Goal: Task Accomplishment & Management: Manage account settings

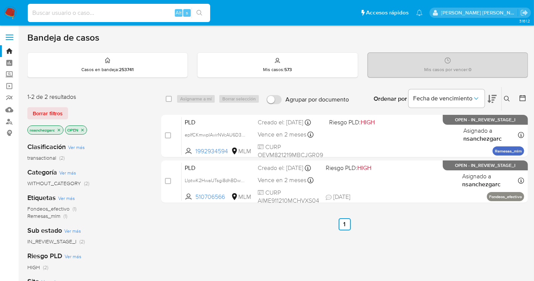
click at [56, 16] on input at bounding box center [119, 13] width 182 height 10
paste input "1992934594"
type input "1992934594"
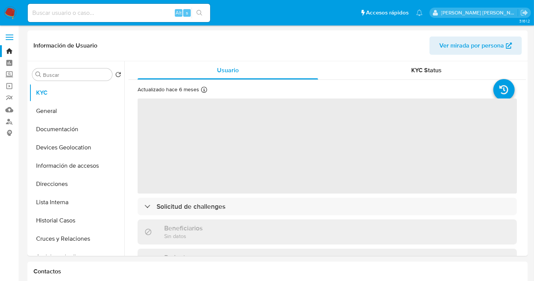
select select "10"
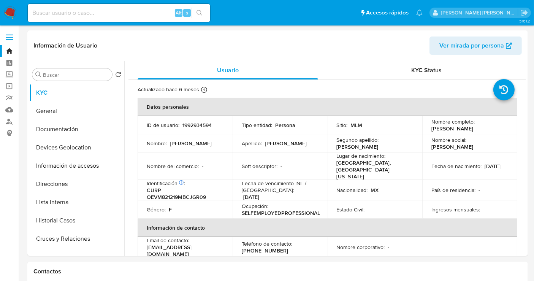
click at [74, 6] on div "Alt s" at bounding box center [119, 13] width 182 height 18
click at [71, 14] on input at bounding box center [119, 13] width 182 height 10
paste input "574451595"
type input "574451595"
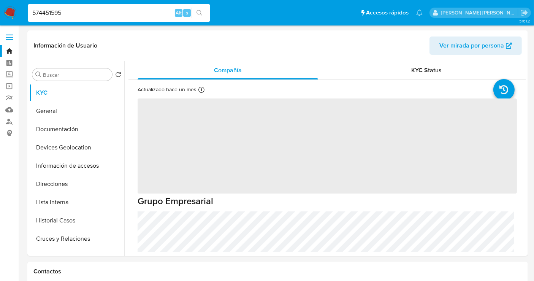
select select "10"
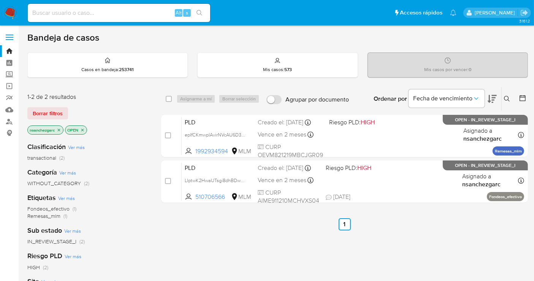
click at [508, 97] on icon at bounding box center [507, 99] width 6 height 6
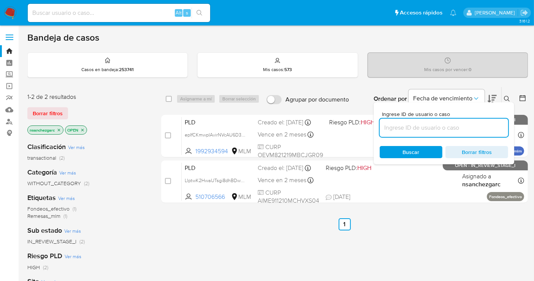
click at [393, 127] on input at bounding box center [444, 128] width 129 height 10
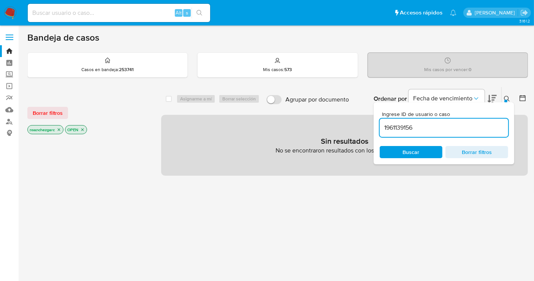
click at [419, 124] on input "1961139156" at bounding box center [444, 128] width 129 height 10
type input "1961139156"
click at [60, 130] on icon "close-filter" at bounding box center [59, 129] width 5 height 5
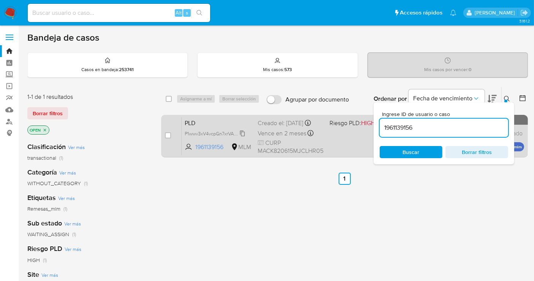
drag, startPoint x: 241, startPoint y: 138, endPoint x: 315, endPoint y: 274, distance: 154.3
click at [243, 137] on span "P1wwv3xV4vcpGn7xrVA3BfVE" at bounding box center [216, 133] width 62 height 8
click at [170, 133] on input "checkbox" at bounding box center [168, 135] width 6 height 6
checkbox input "true"
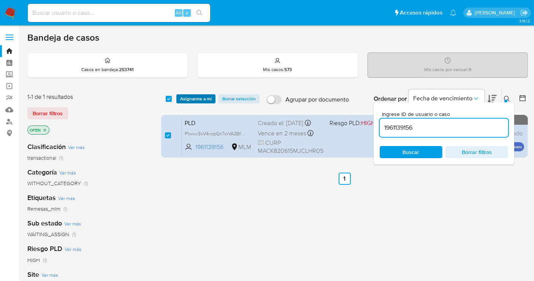
click at [188, 97] on span "Asignarme a mí" at bounding box center [196, 99] width 32 height 8
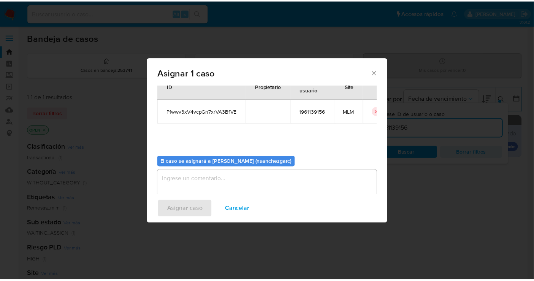
scroll to position [39, 0]
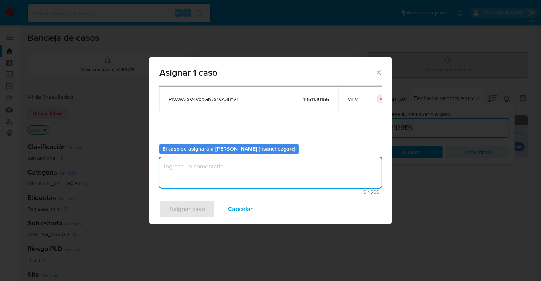
click at [171, 168] on textarea "assign-modal" at bounding box center [270, 172] width 222 height 30
type textarea "nesg"
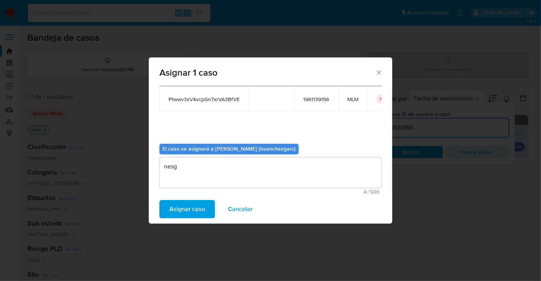
click at [188, 209] on span "Asignar caso" at bounding box center [187, 209] width 36 height 17
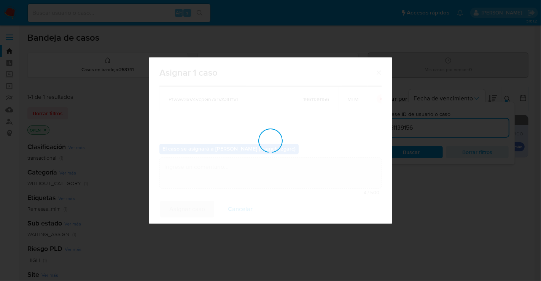
checkbox input "false"
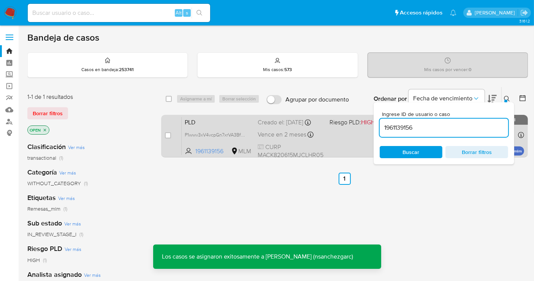
click at [274, 127] on div "Creado el: 12/09/2025 Creado el: 12/09/2025 02:06:44" at bounding box center [291, 122] width 66 height 8
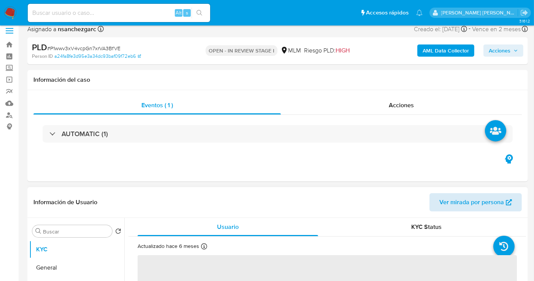
scroll to position [127, 0]
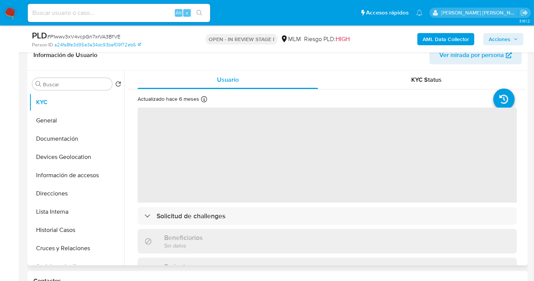
select select "10"
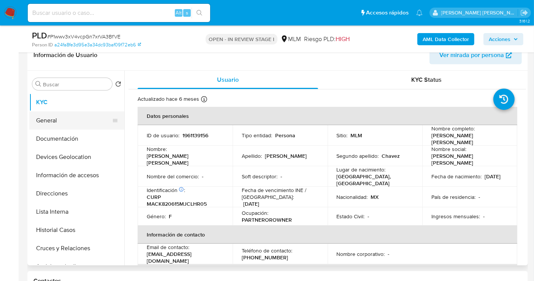
click at [56, 122] on button "General" at bounding box center [73, 120] width 89 height 18
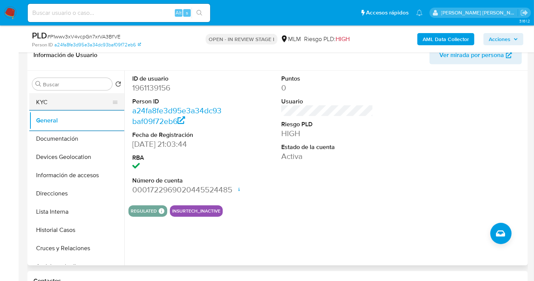
click at [50, 100] on button "KYC" at bounding box center [73, 102] width 89 height 18
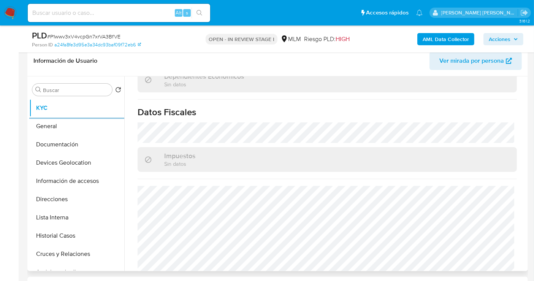
scroll to position [477, 0]
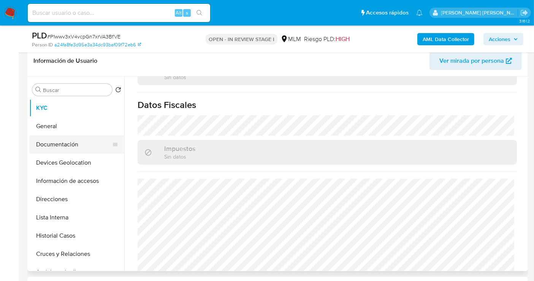
click at [55, 150] on button "Documentación" at bounding box center [73, 144] width 89 height 18
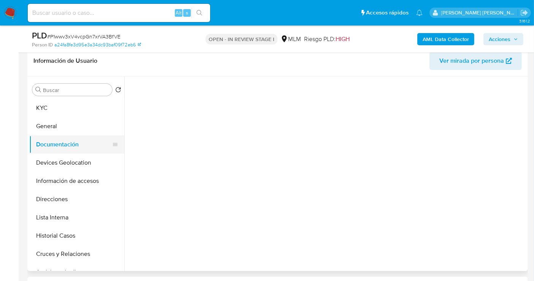
scroll to position [0, 0]
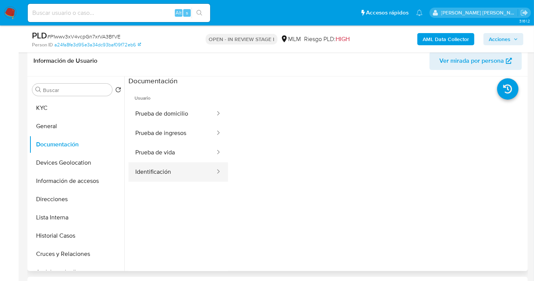
click at [173, 175] on button "Identificación" at bounding box center [172, 171] width 87 height 19
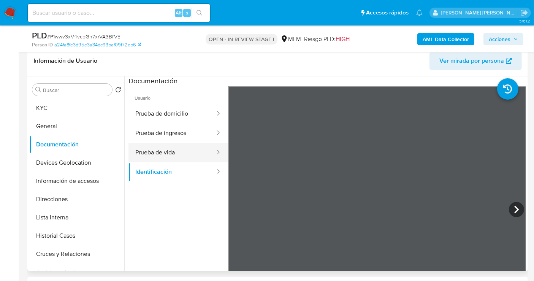
click at [163, 147] on button "Prueba de vida" at bounding box center [172, 152] width 87 height 19
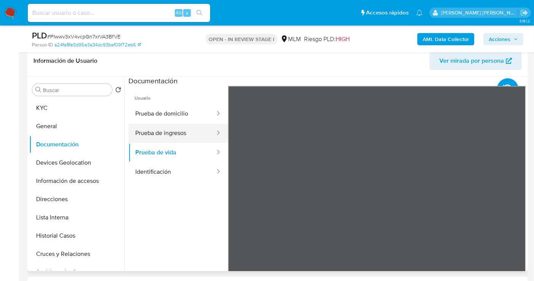
click at [168, 132] on button "Prueba de ingresos" at bounding box center [172, 133] width 87 height 19
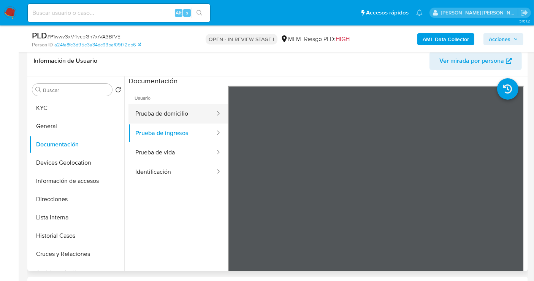
click at [164, 105] on button "Prueba de domicilio" at bounding box center [172, 113] width 87 height 19
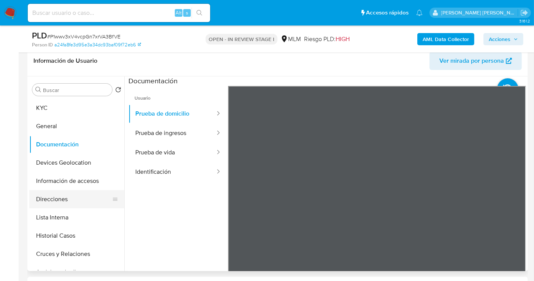
click at [54, 200] on button "Direcciones" at bounding box center [73, 199] width 89 height 18
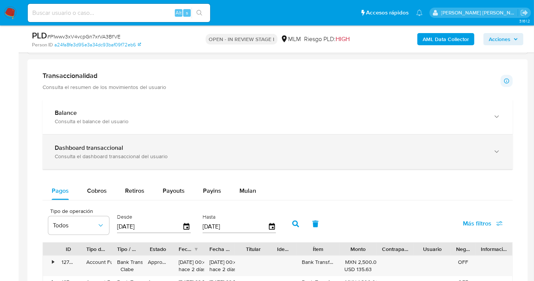
scroll to position [501, 0]
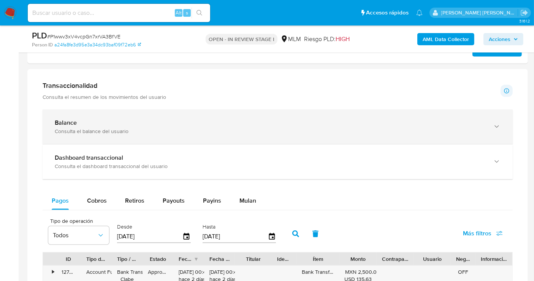
click at [146, 128] on div "Consulta el balance del usuario" at bounding box center [270, 131] width 431 height 7
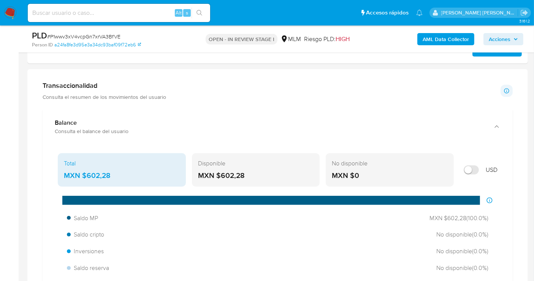
click at [103, 173] on div "MXN $602,28" at bounding box center [122, 176] width 116 height 10
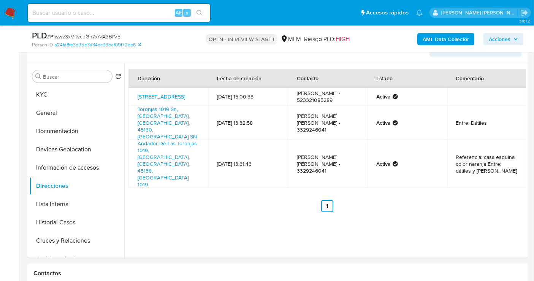
scroll to position [121, 0]
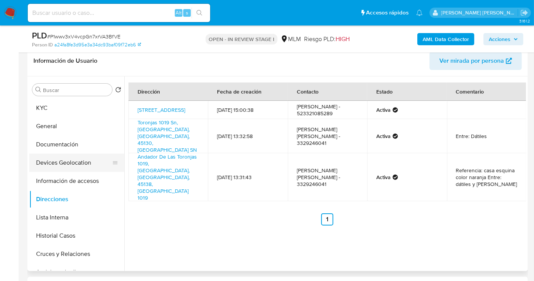
click at [69, 160] on button "Devices Geolocation" at bounding box center [73, 163] width 89 height 18
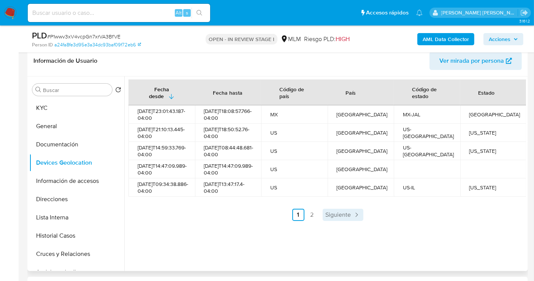
click at [336, 218] on span "Siguiente" at bounding box center [338, 215] width 25 height 6
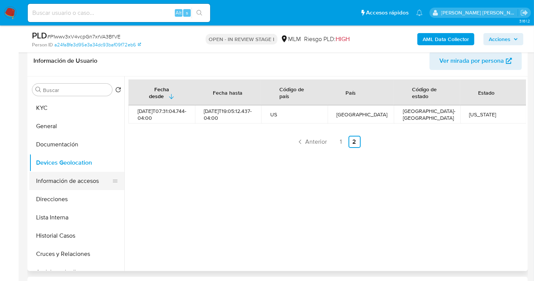
click at [64, 176] on button "Información de accesos" at bounding box center [73, 181] width 89 height 18
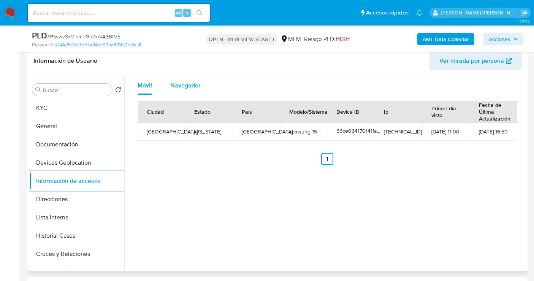
click at [185, 86] on span "Navegador" at bounding box center [185, 85] width 30 height 9
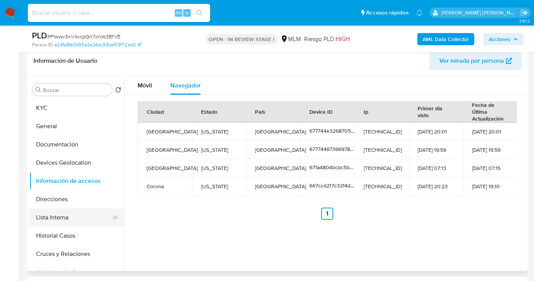
click at [50, 219] on button "Lista Interna" at bounding box center [73, 217] width 89 height 18
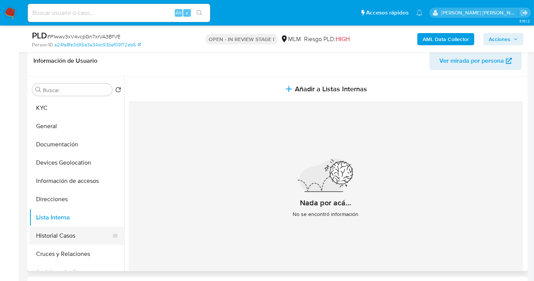
click at [68, 233] on button "Historial Casos" at bounding box center [73, 236] width 89 height 18
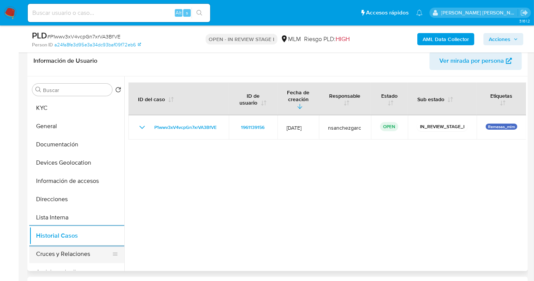
scroll to position [42, 0]
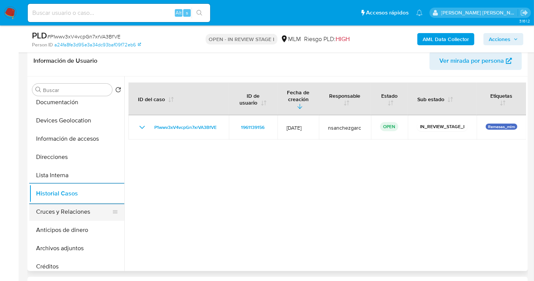
click at [49, 212] on button "Cruces y Relaciones" at bounding box center [73, 212] width 89 height 18
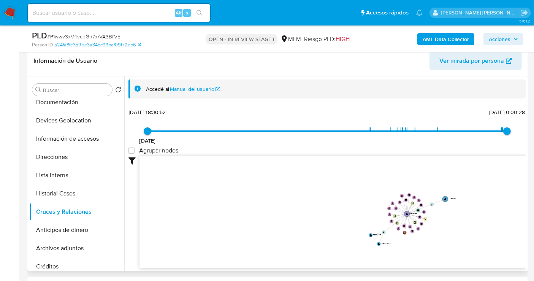
drag, startPoint x: 465, startPoint y: 206, endPoint x: 408, endPoint y: 226, distance: 60.6
click at [408, 226] on icon "user-1961139156  1961139156 device-671a4804bcbc5b4933a448eb  device-667ccd217…" at bounding box center [333, 211] width 387 height 110
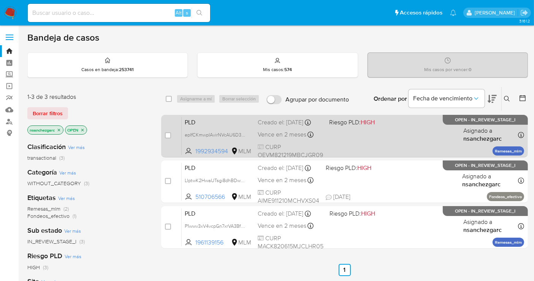
click at [282, 136] on div "PLD epIfCKmwpIAvirNVcAU6D3nZ 1992934594 MLM Riesgo PLD: HIGH Creado el: 12/09/2…" at bounding box center [353, 136] width 343 height 38
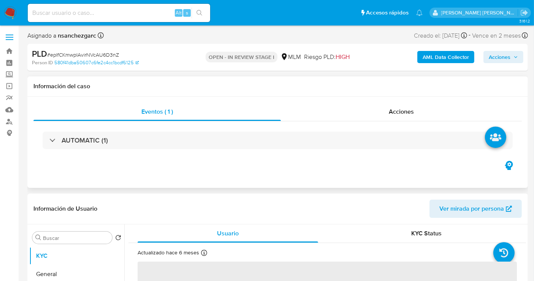
select select "10"
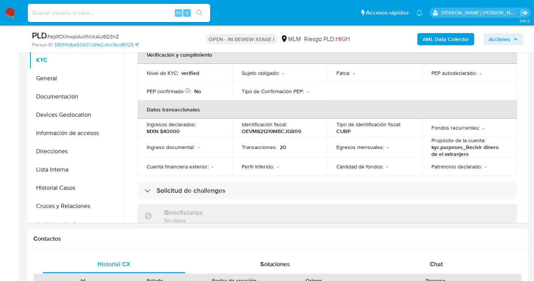
scroll to position [211, 0]
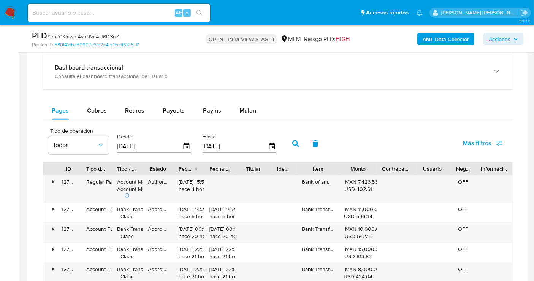
drag, startPoint x: 257, startPoint y: 109, endPoint x: 268, endPoint y: 112, distance: 10.8
click at [257, 109] on button "Mulan" at bounding box center [247, 111] width 35 height 18
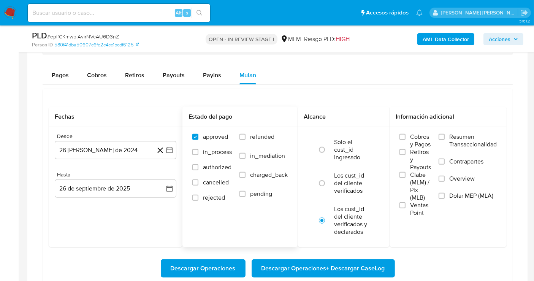
scroll to position [676, 0]
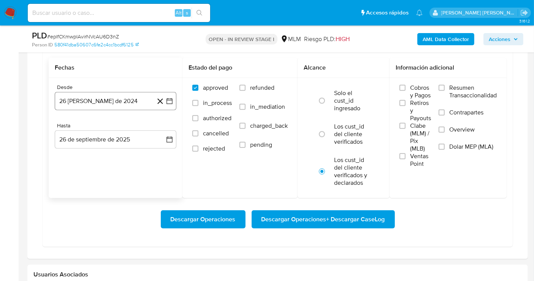
click at [80, 94] on button "26 de agosto de 2024" at bounding box center [116, 101] width 122 height 18
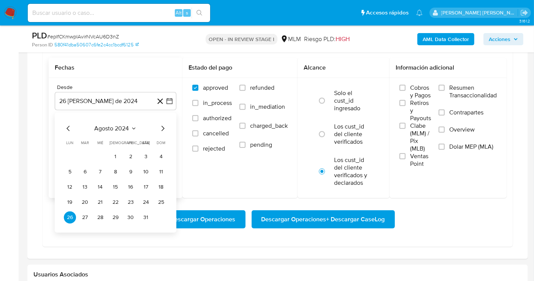
click at [160, 125] on icon "Mes siguiente" at bounding box center [162, 128] width 9 height 9
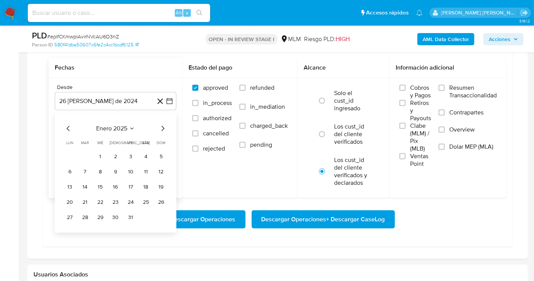
click at [160, 125] on icon "Mes siguiente" at bounding box center [162, 128] width 9 height 9
click at [114, 152] on button "1" at bounding box center [115, 157] width 12 height 12
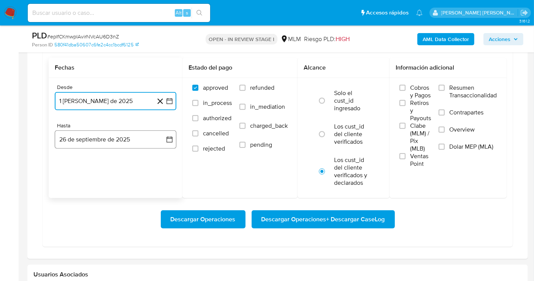
click at [100, 141] on button "26 de septiembre de 2025" at bounding box center [116, 139] width 122 height 18
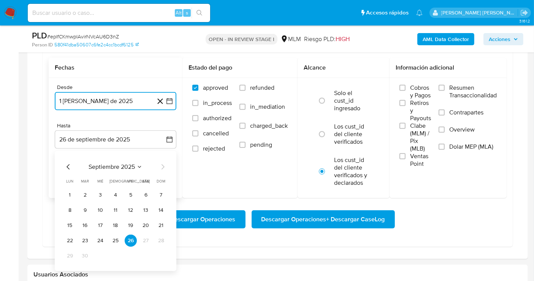
click at [68, 164] on icon "Mes anterior" at bounding box center [68, 166] width 3 height 5
click at [165, 253] on button "31" at bounding box center [161, 256] width 12 height 12
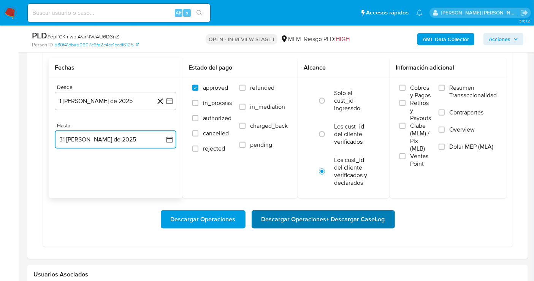
click at [339, 211] on span "Descargar Operaciones + Descargar CaseLog" at bounding box center [324, 219] width 124 height 17
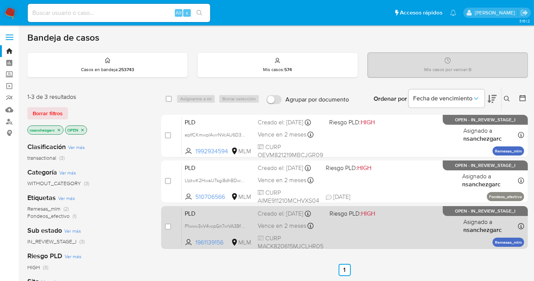
click at [279, 218] on div "Creado el: [DATE] Creado el: [DATE] 02:06:44" at bounding box center [291, 213] width 66 height 8
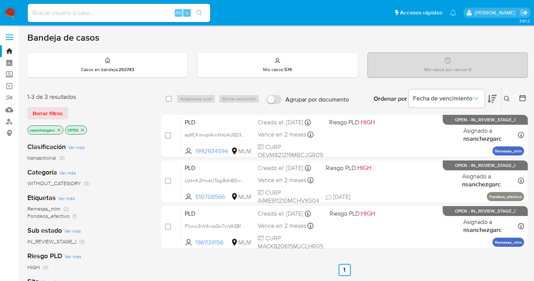
click at [11, 9] on img at bounding box center [10, 12] width 13 height 13
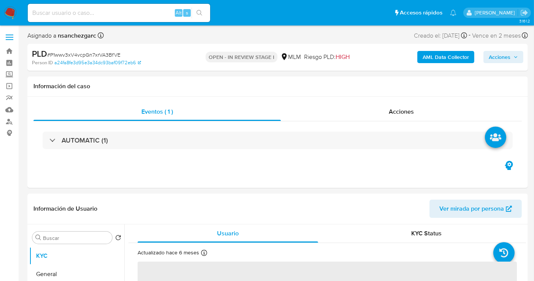
select select "10"
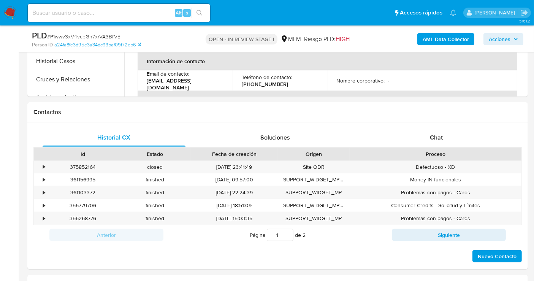
scroll to position [338, 0]
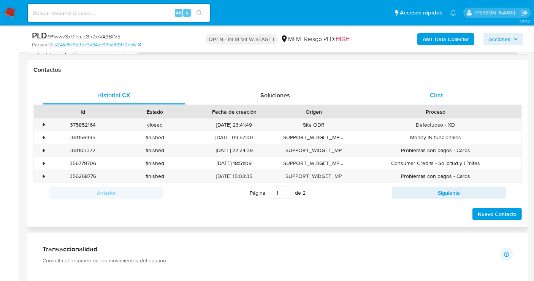
click at [440, 95] on span "Chat" at bounding box center [436, 95] width 13 height 9
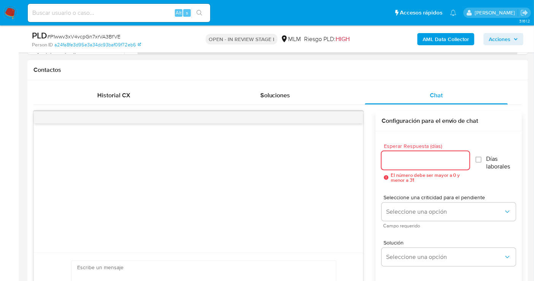
click at [412, 158] on input "Esperar Respuesta (días)" at bounding box center [426, 161] width 88 height 10
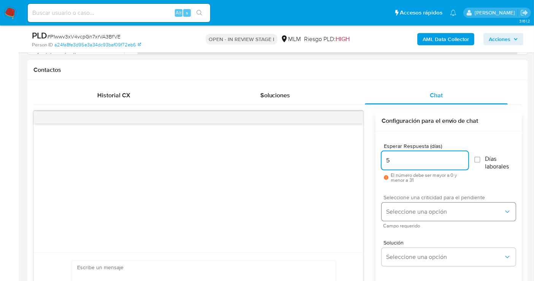
type input "5"
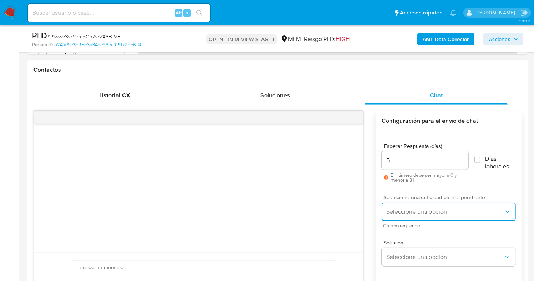
click at [411, 214] on button "Seleccione una opción" at bounding box center [449, 212] width 134 height 18
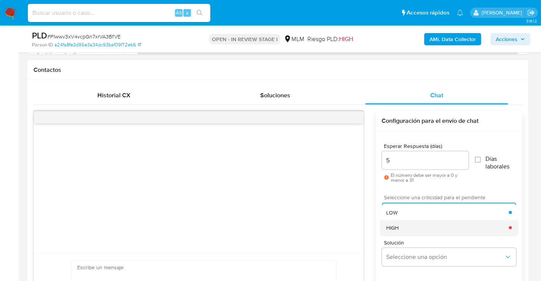
click at [400, 223] on div "HIGH" at bounding box center [447, 227] width 122 height 15
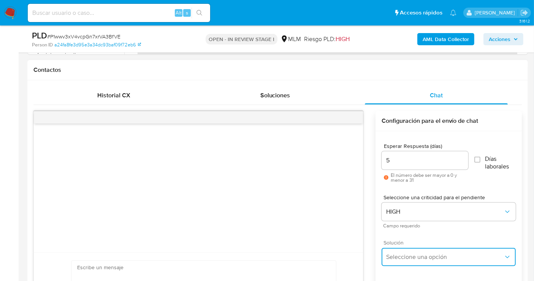
click at [411, 252] on button "Seleccione una opción" at bounding box center [449, 257] width 134 height 18
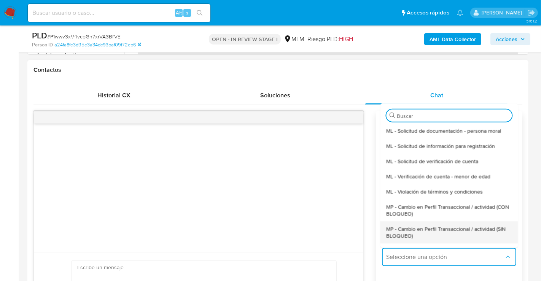
click at [403, 234] on span "MP - Cambio en Perfil Transaccional / actividad (SIN BLOQUEO)" at bounding box center [448, 232] width 125 height 14
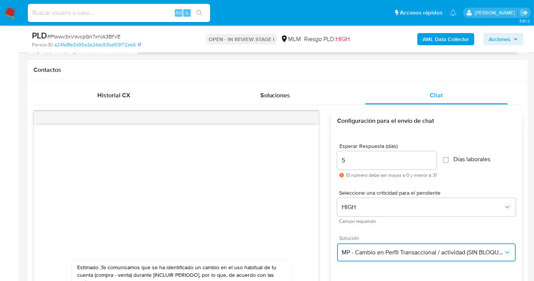
scroll to position [422, 0]
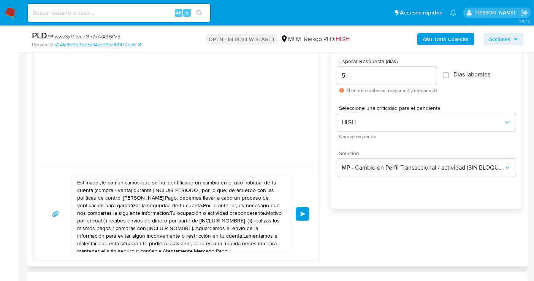
click at [165, 214] on textarea "Estimado ,Te comunicamos que se ha identificado un cambio en el uso habitual de…" at bounding box center [179, 214] width 205 height 76
click at [155, 216] on textarea "Estimado ,Te comunicamos que se ha identificado un cambio en el uso habitual de…" at bounding box center [179, 214] width 205 height 76
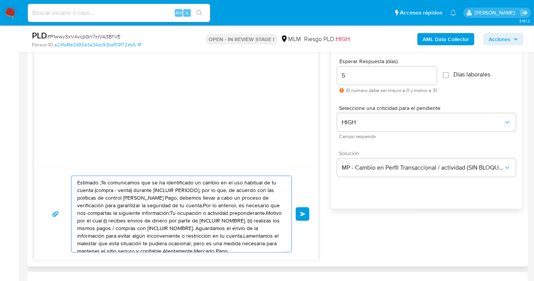
click at [155, 216] on textarea "Estimado ,Te comunicamos que se ha identificado un cambio en el uso habitual de…" at bounding box center [179, 214] width 205 height 76
paste textarea "cliente se ha identificado un cambio en el uso habitual de tu cuenta para garan…"
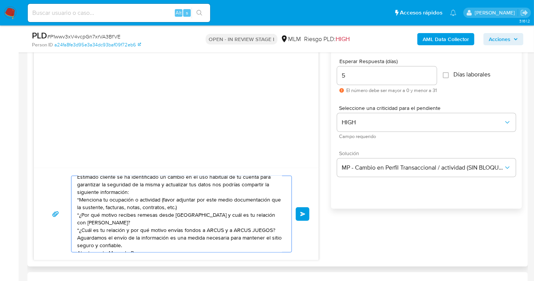
scroll to position [0, 0]
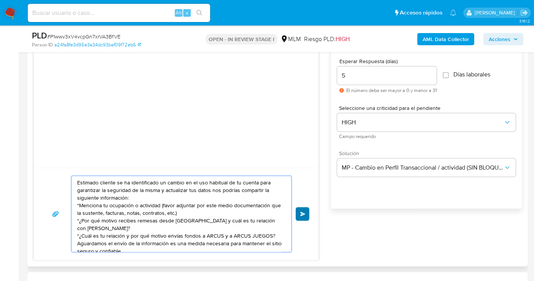
type textarea "Estimado cliente se ha identificado un cambio en el uso habitual de tu cuenta p…"
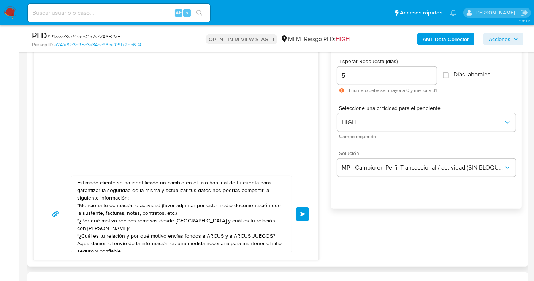
click at [298, 216] on button "Enviar" at bounding box center [303, 214] width 14 height 14
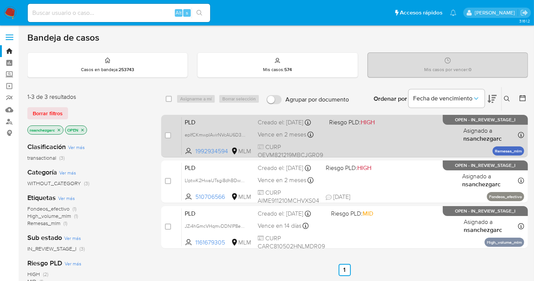
click at [268, 137] on div "Vence en 2 meses Vence el 11/11/2025 02:16:55" at bounding box center [290, 135] width 65 height 10
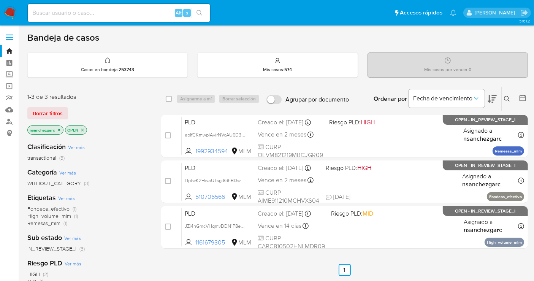
click at [6, 10] on img at bounding box center [10, 12] width 13 height 13
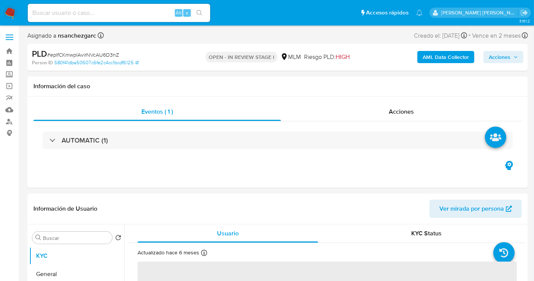
select select "10"
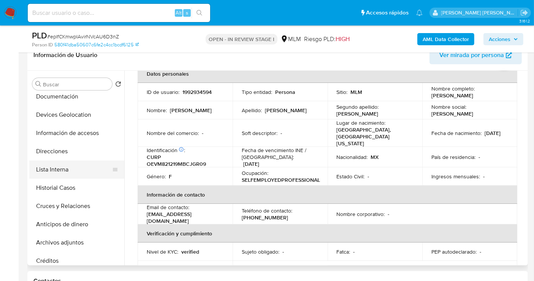
scroll to position [84, 0]
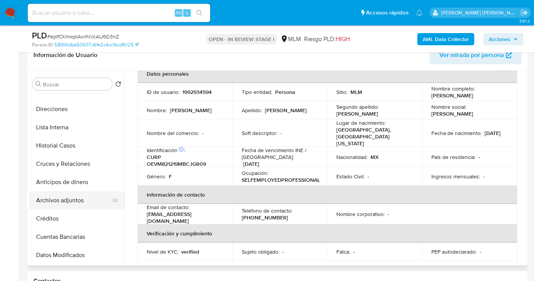
click at [54, 200] on button "Archivos adjuntos" at bounding box center [73, 200] width 89 height 18
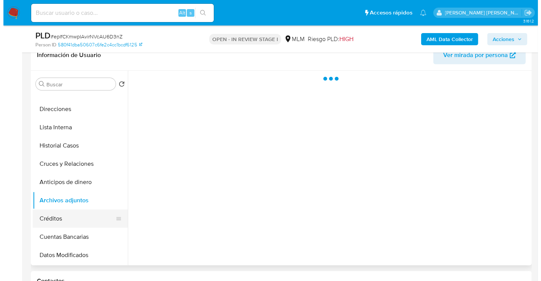
scroll to position [0, 0]
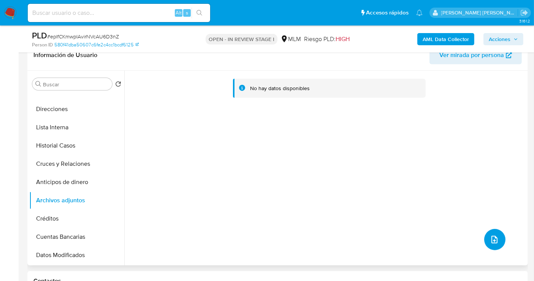
click at [495, 236] on icon "upload-file" at bounding box center [494, 239] width 9 height 9
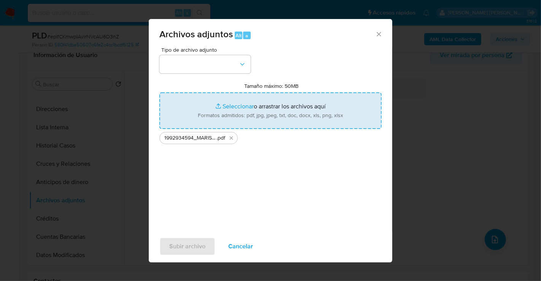
type input "C:\fakepath\1992934594_MARISOL OJEDA VEGA_SEP25.xlsx"
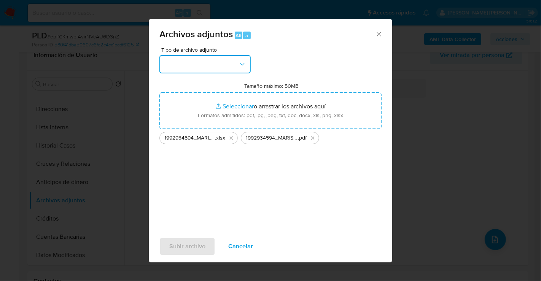
click at [207, 63] on button "button" at bounding box center [204, 64] width 91 height 18
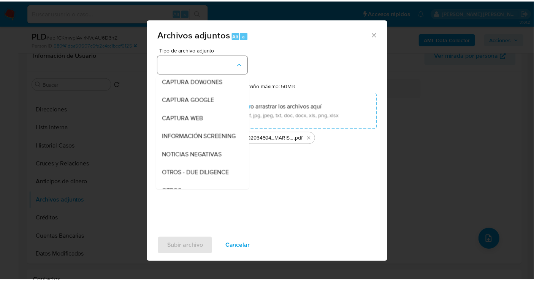
scroll to position [39, 0]
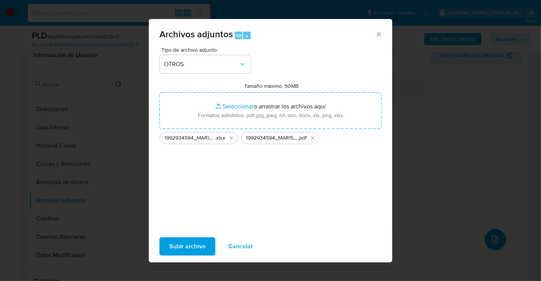
click at [192, 242] on span "Subir archivo" at bounding box center [187, 246] width 36 height 17
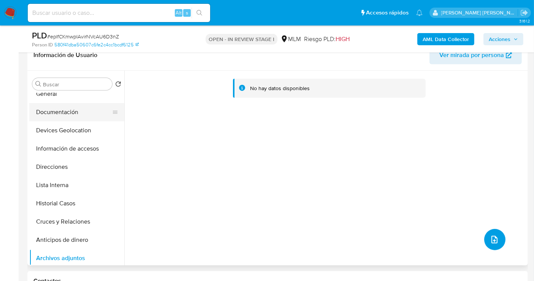
scroll to position [0, 0]
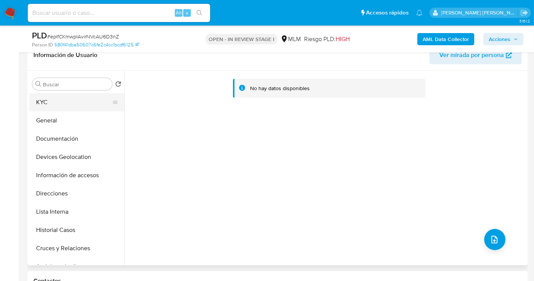
click at [46, 102] on button "KYC" at bounding box center [73, 102] width 89 height 18
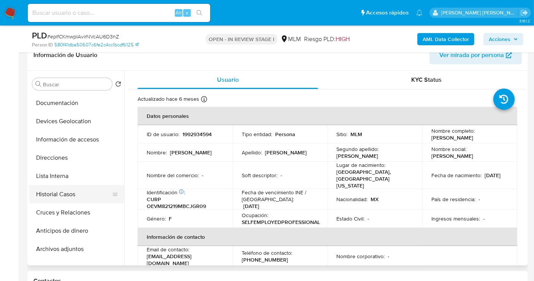
scroll to position [84, 0]
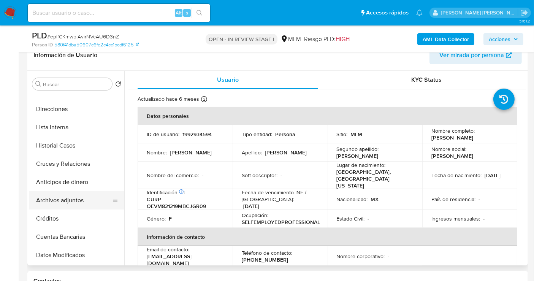
click at [59, 198] on button "Archivos adjuntos" at bounding box center [73, 200] width 89 height 18
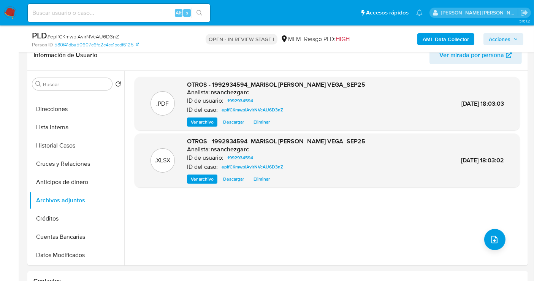
click at [500, 43] on span "Acciones" at bounding box center [500, 39] width 22 height 12
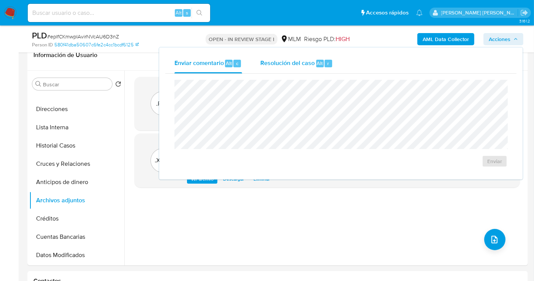
click at [293, 62] on span "Resolución del caso" at bounding box center [287, 63] width 54 height 9
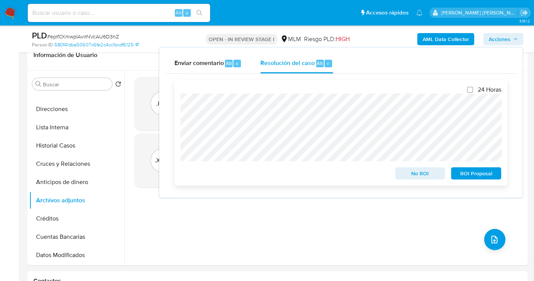
click at [479, 177] on span "ROI Proposal" at bounding box center [477, 173] width 40 height 11
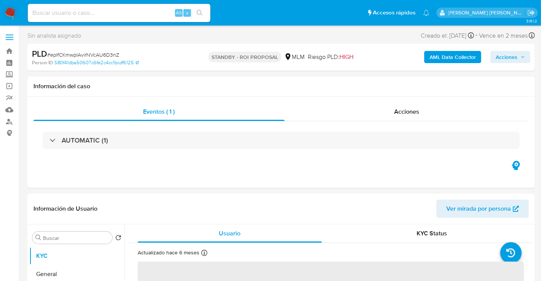
select select "10"
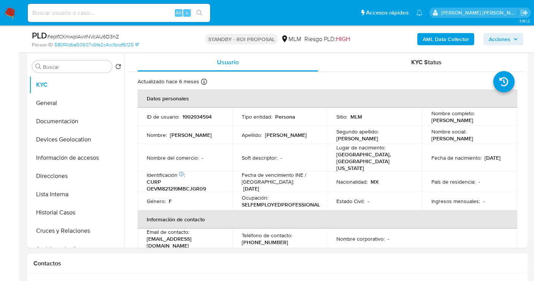
scroll to position [211, 0]
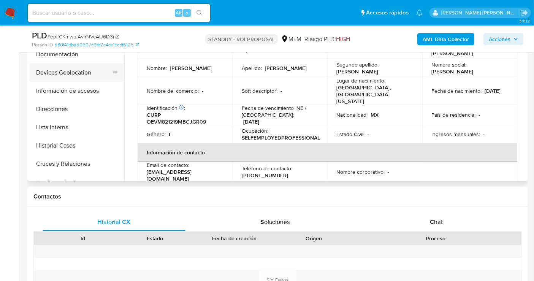
click at [57, 74] on button "Devices Geolocation" at bounding box center [73, 72] width 89 height 18
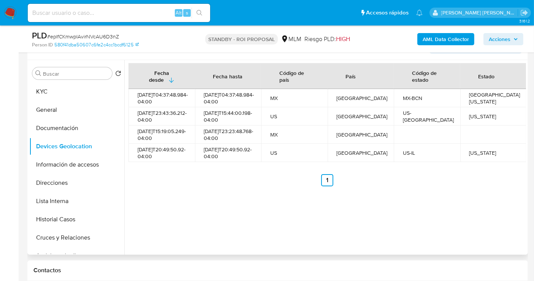
scroll to position [127, 0]
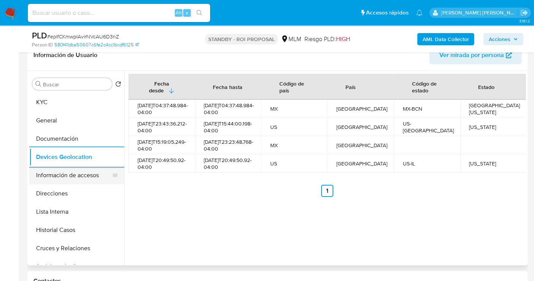
click at [54, 175] on button "Información de accesos" at bounding box center [73, 175] width 89 height 18
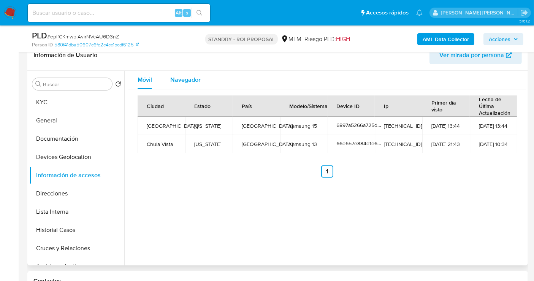
click at [173, 82] on span "Navegador" at bounding box center [185, 79] width 30 height 9
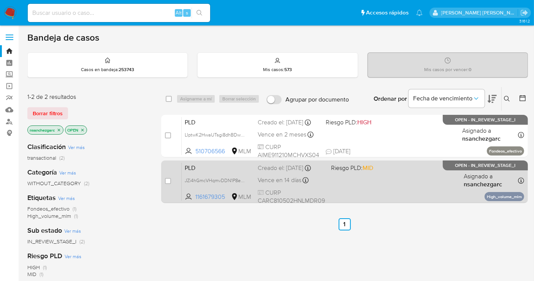
click at [279, 173] on div "PLD JZi4hGmcVHqmvDDN1P8e0Taq 1161679305 MLM Riesgo PLD: MID Creado el: [DATE] C…" at bounding box center [353, 181] width 343 height 38
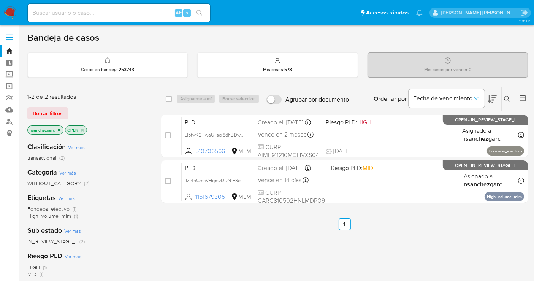
click at [61, 12] on input at bounding box center [119, 13] width 182 height 10
paste input "2504373154"
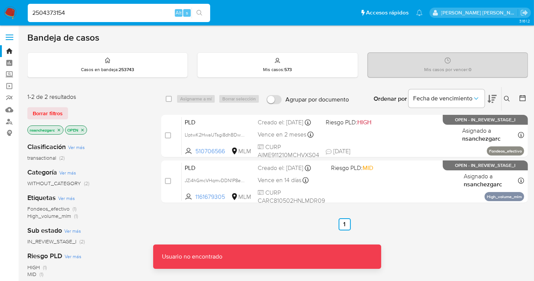
click at [84, 11] on input "2504373154" at bounding box center [119, 13] width 182 height 10
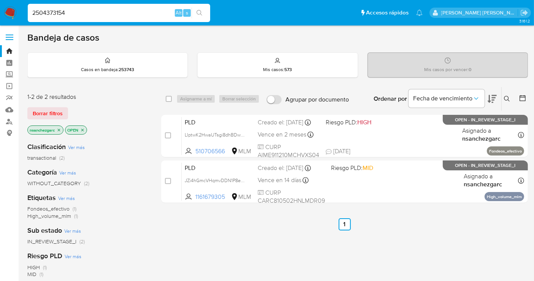
type input "2504373154"
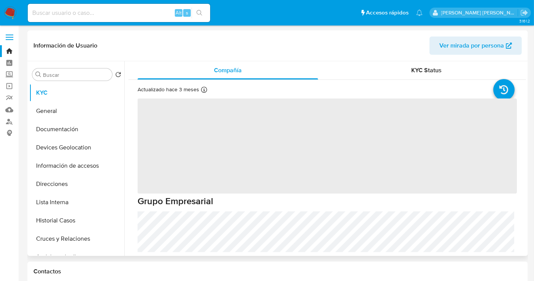
scroll to position [42, 0]
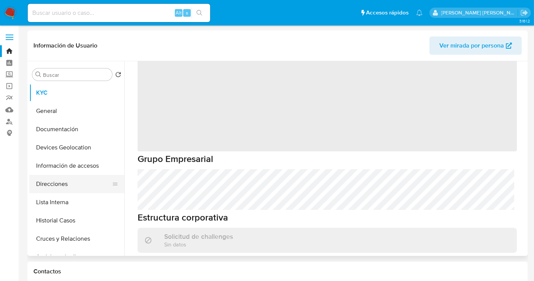
select select "10"
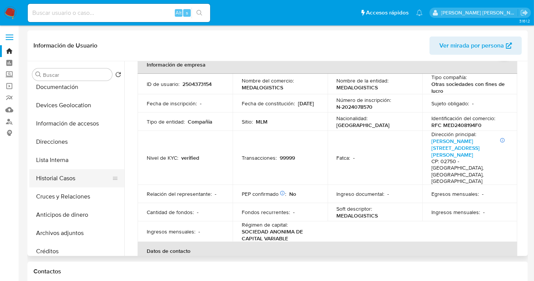
click at [54, 178] on button "Historial Casos" at bounding box center [73, 178] width 89 height 18
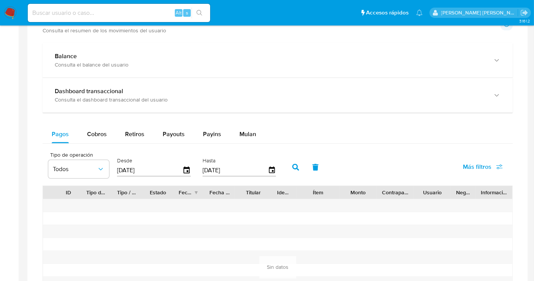
scroll to position [422, 0]
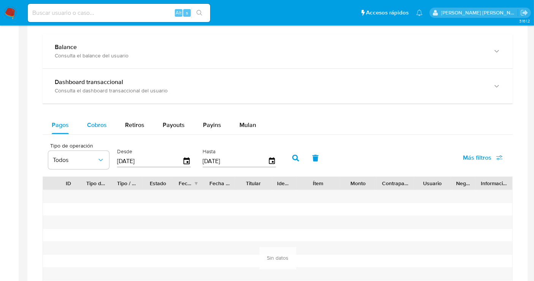
click at [100, 125] on span "Cobros" at bounding box center [97, 125] width 20 height 9
select select "10"
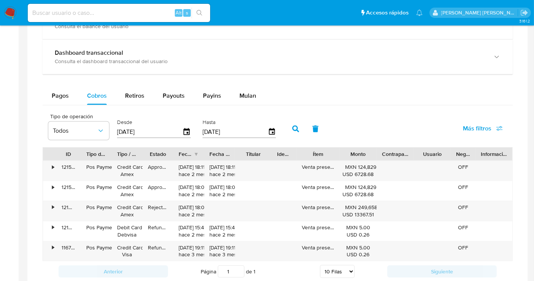
scroll to position [465, 0]
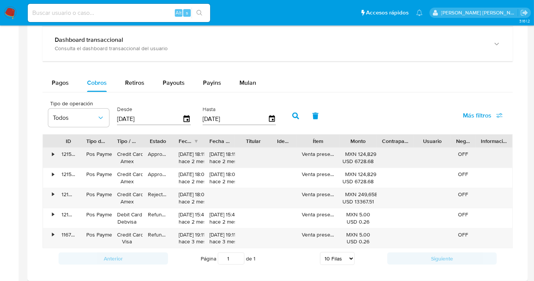
click at [51, 155] on div "•" at bounding box center [49, 158] width 13 height 20
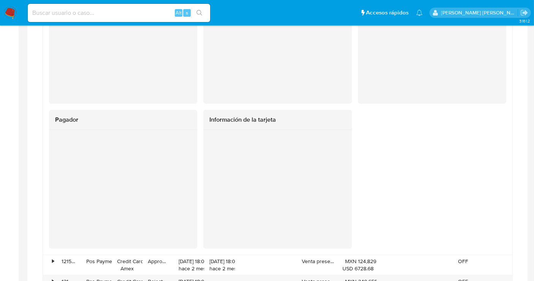
scroll to position [676, 0]
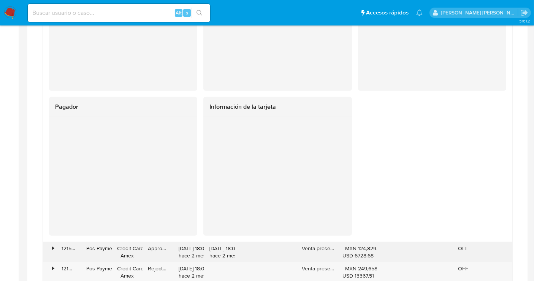
click at [53, 246] on div "•" at bounding box center [53, 248] width 2 height 7
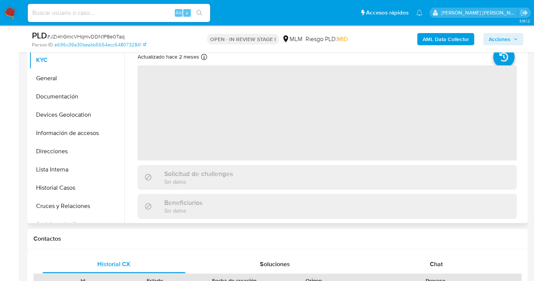
scroll to position [84, 0]
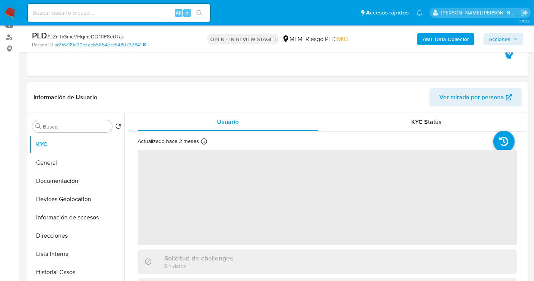
select select "10"
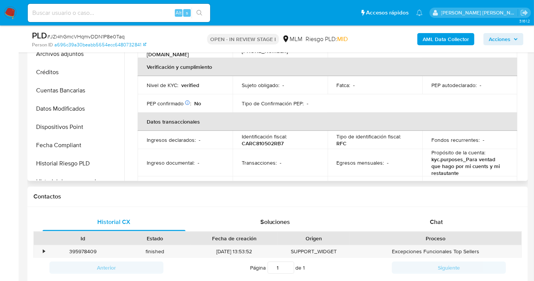
scroll to position [104, 0]
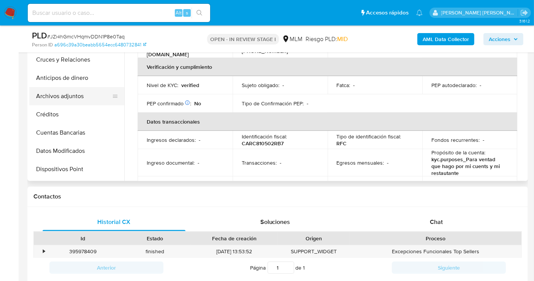
click at [62, 97] on button "Archivos adjuntos" at bounding box center [73, 96] width 89 height 18
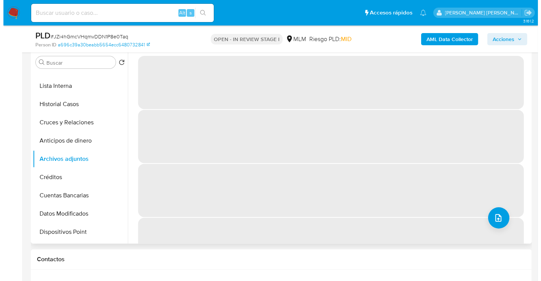
scroll to position [127, 0]
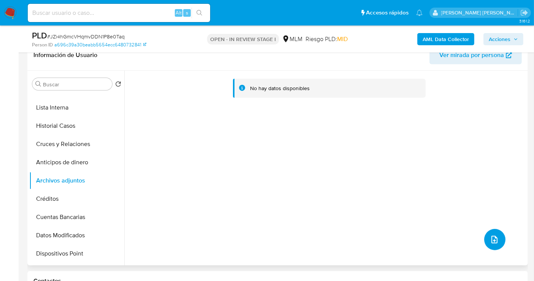
click at [493, 242] on icon "upload-file" at bounding box center [494, 239] width 9 height 9
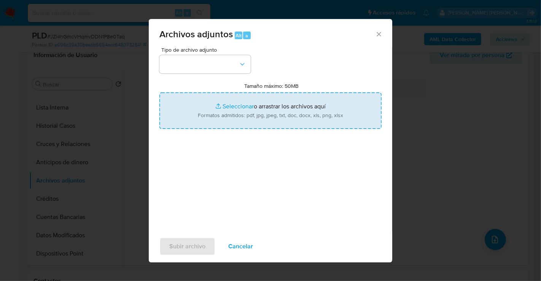
type input "C:\fakepath\1161679305_CARLOS [PERSON_NAME] RODRIGUEZ_AGO25.pdf"
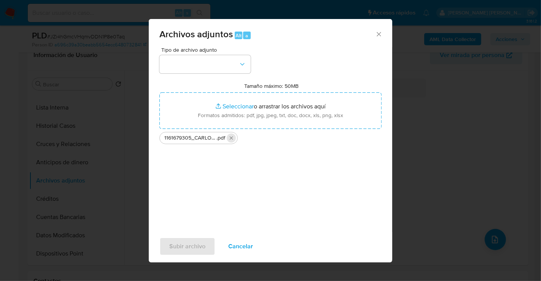
click at [231, 139] on icon "Eliminar 1161679305_CARLOS ALBERTO CAMPOS RODRIGUEZ_AGO25.pdf" at bounding box center [231, 138] width 6 height 6
